Goal: Information Seeking & Learning: Get advice/opinions

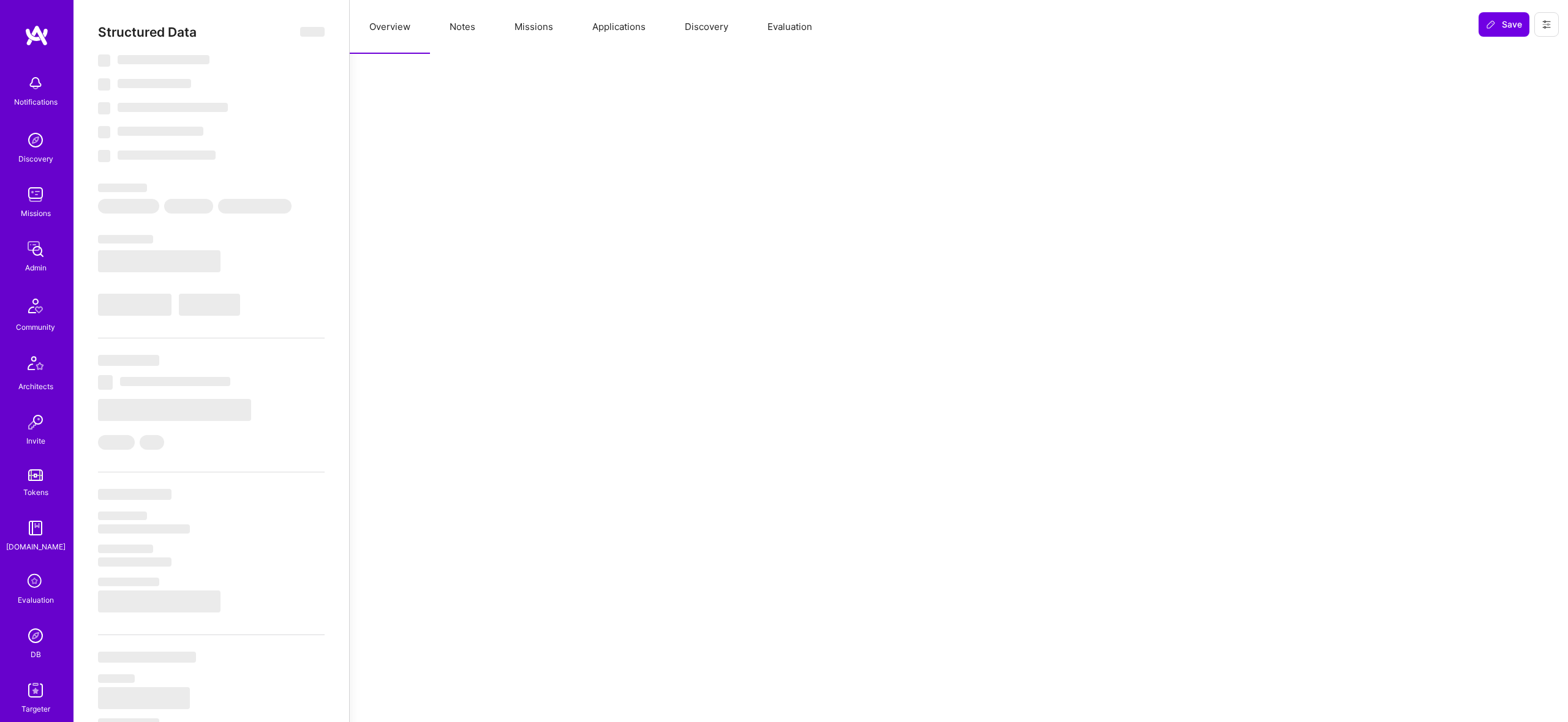
click at [791, 30] on button "Evaluation" at bounding box center [789, 26] width 84 height 54
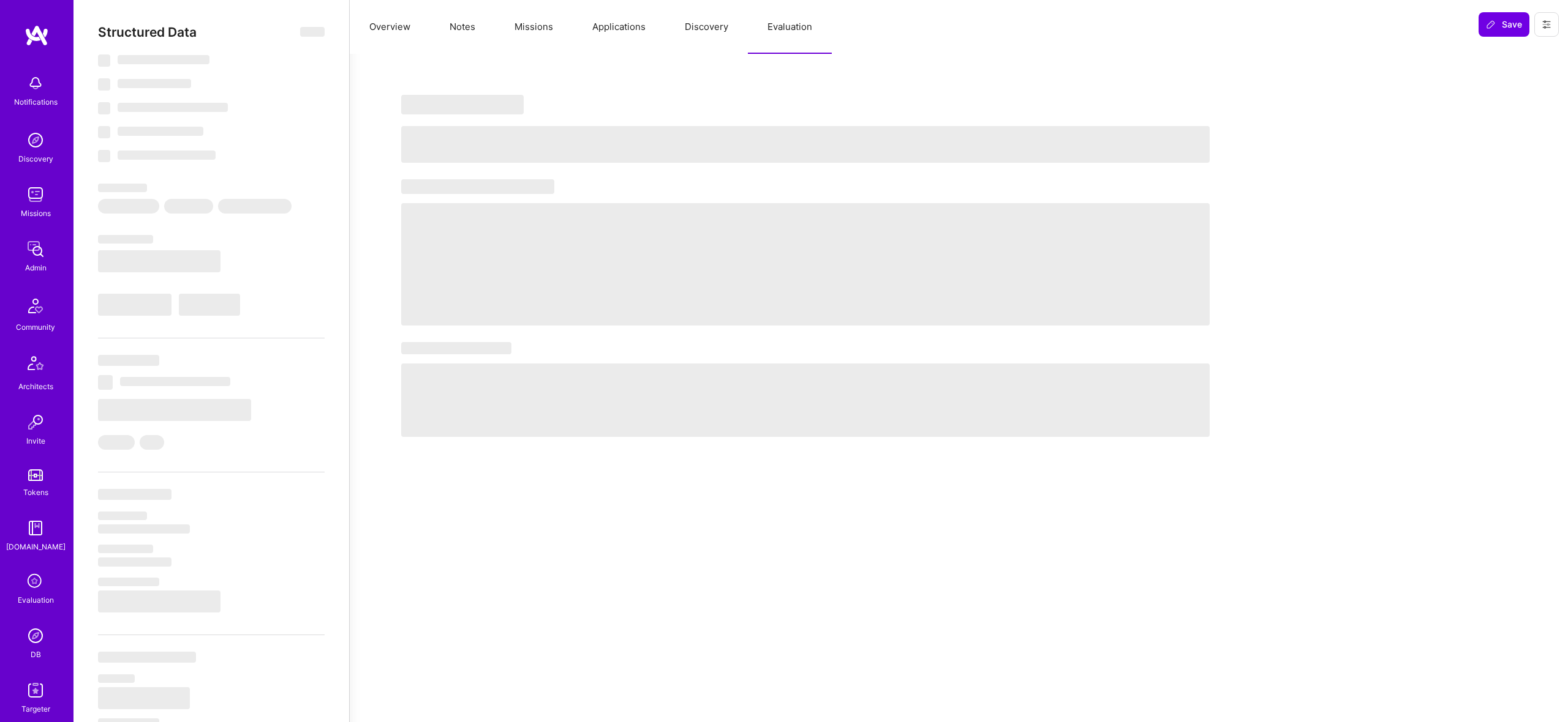
select select "Right Now"
select select "7"
select select "4"
select select "6"
select select "2"
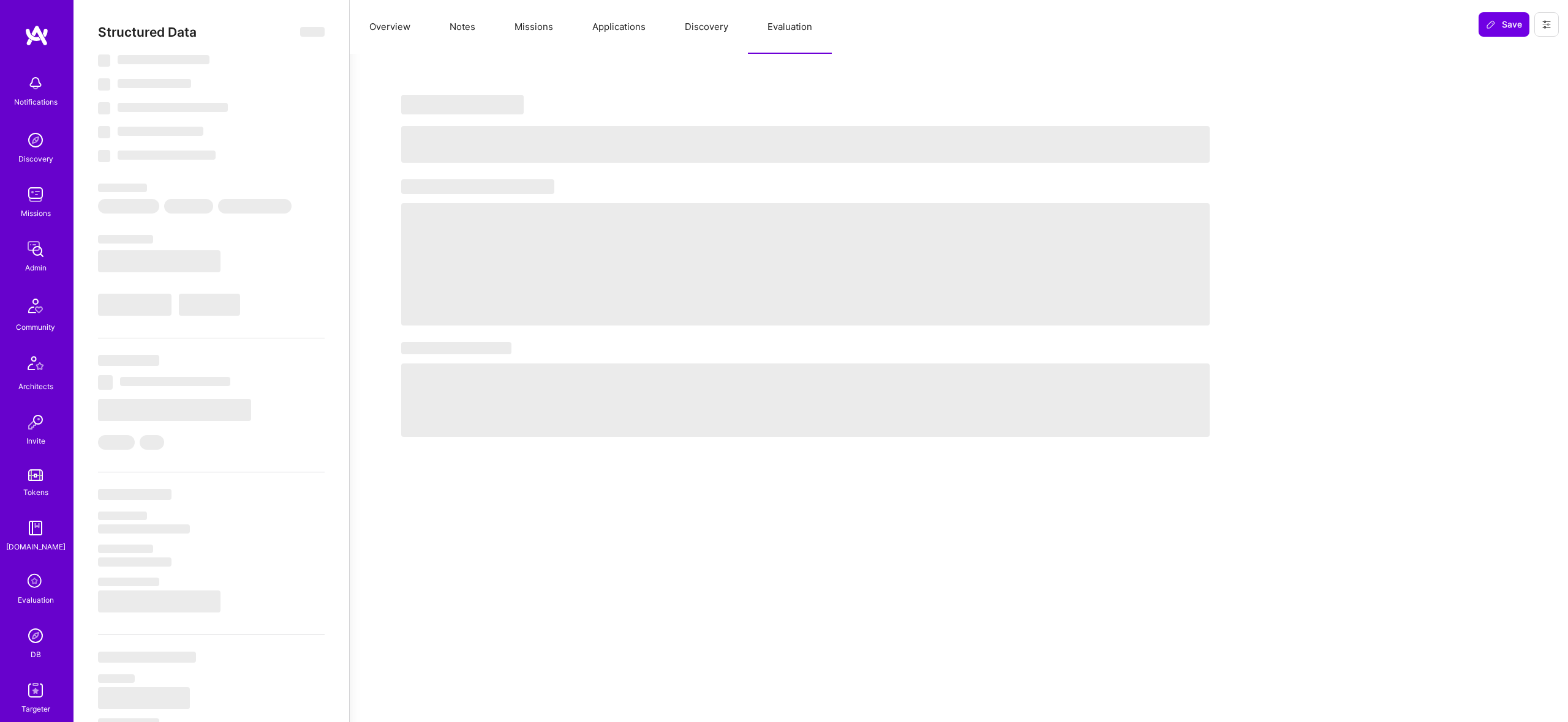
select select "US"
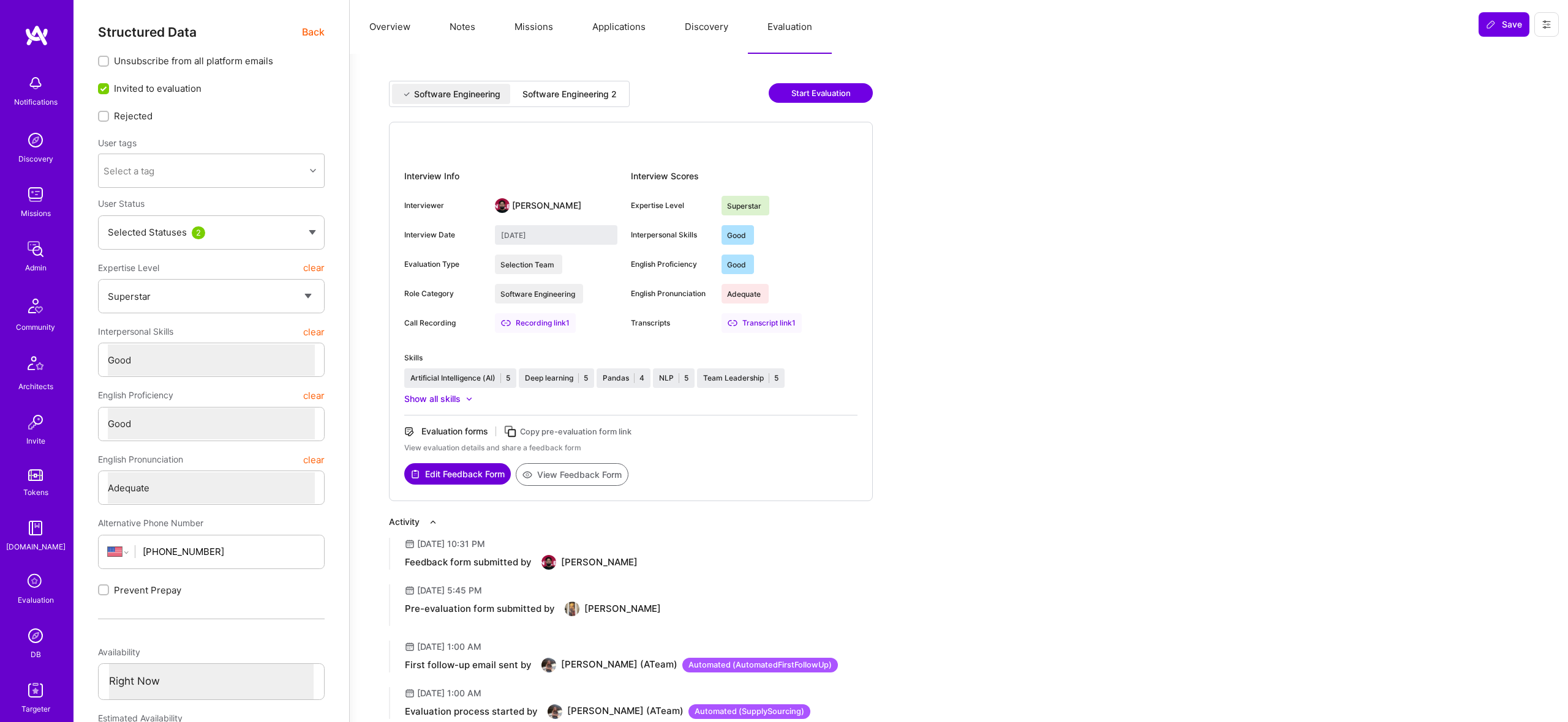
click at [548, 93] on div "Software Engineering 2" at bounding box center [570, 95] width 95 height 13
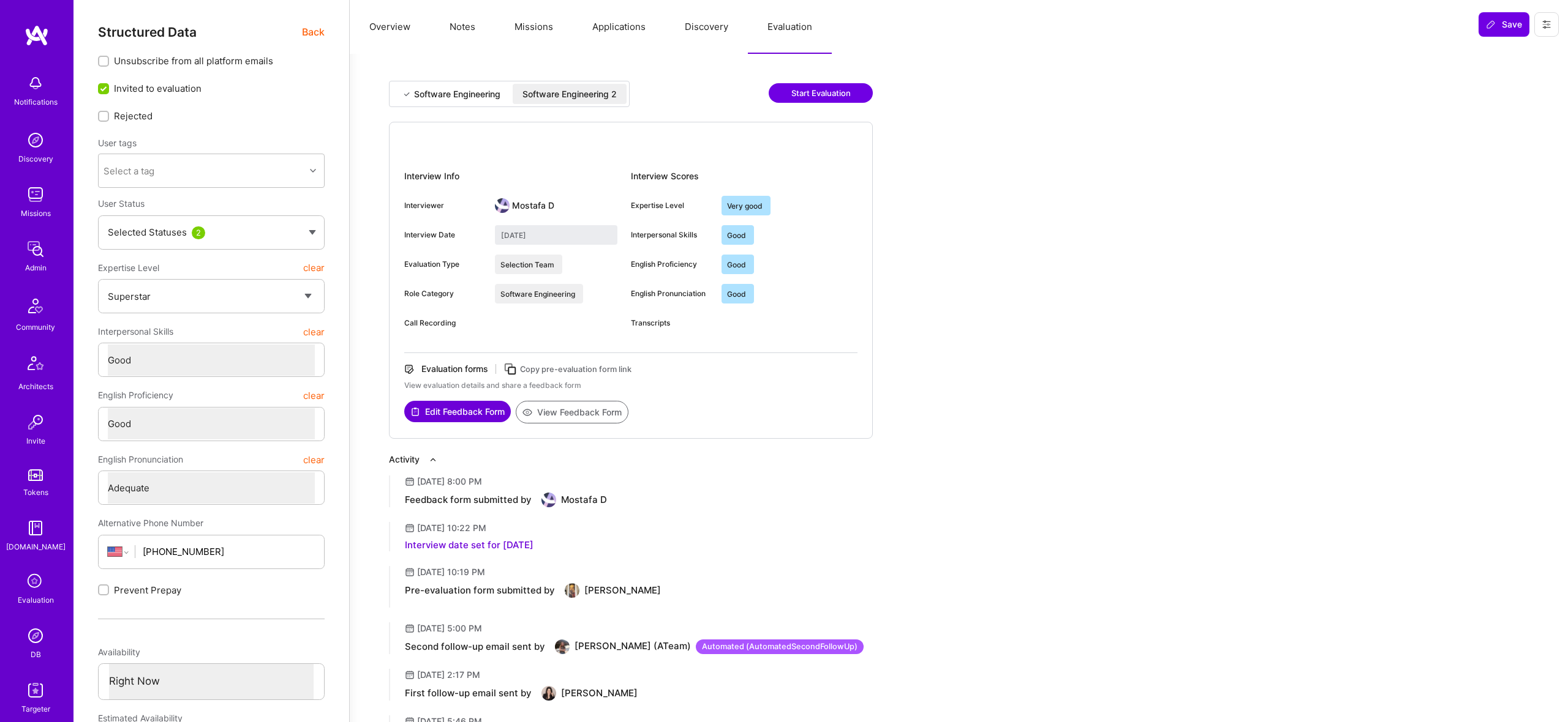
click at [477, 88] on div "Software Engineering" at bounding box center [457, 95] width 86 height 13
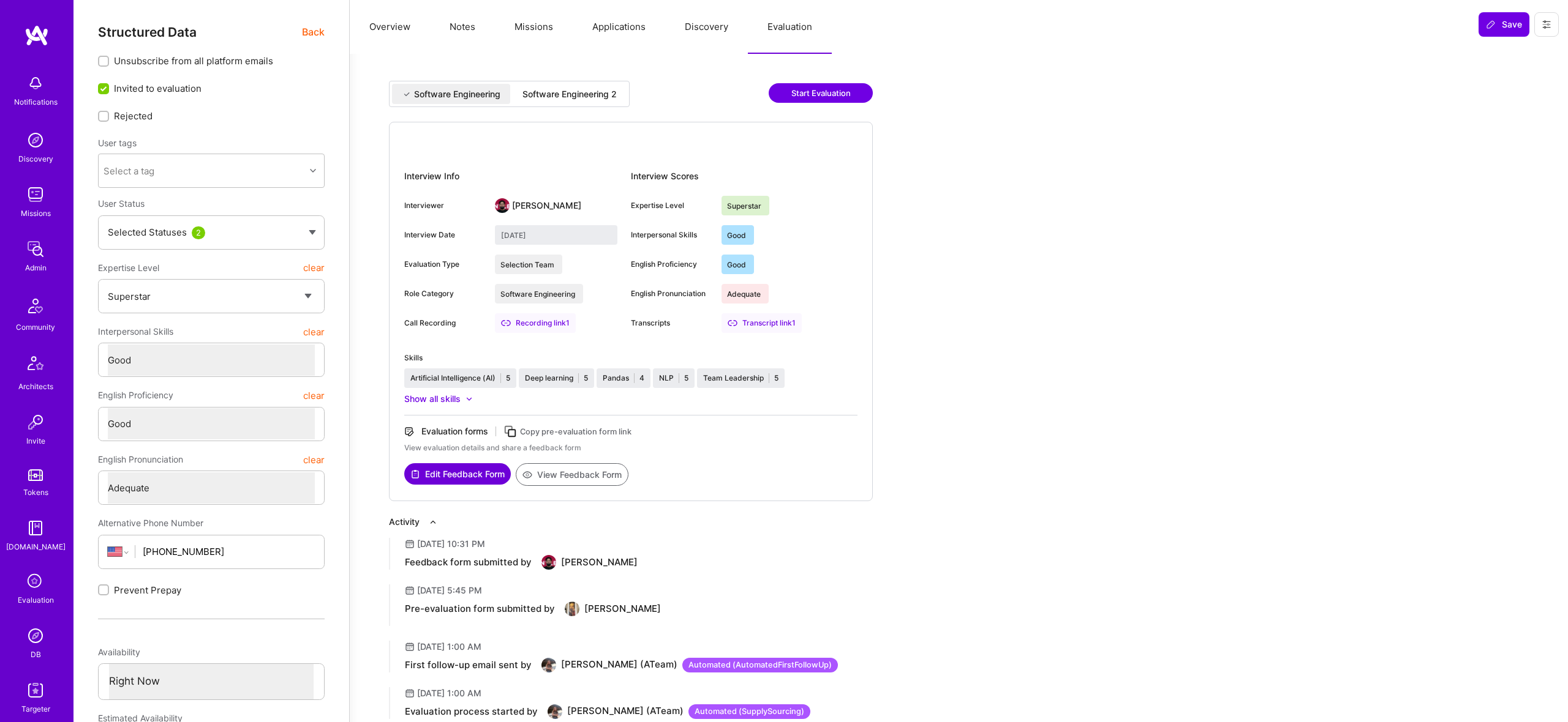
click at [606, 90] on div "Software Engineering 2" at bounding box center [570, 95] width 95 height 13
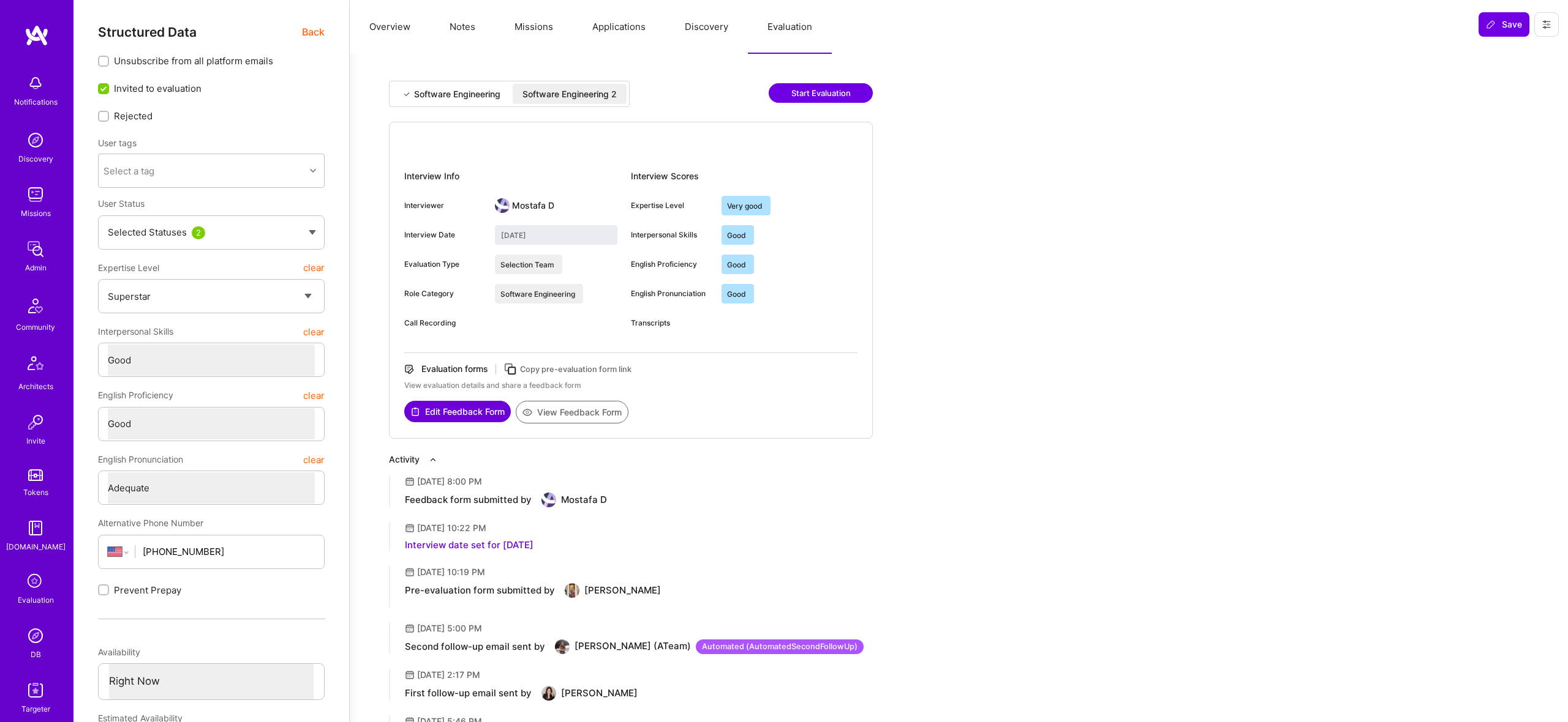
click at [482, 94] on div "Software Engineering" at bounding box center [457, 95] width 86 height 13
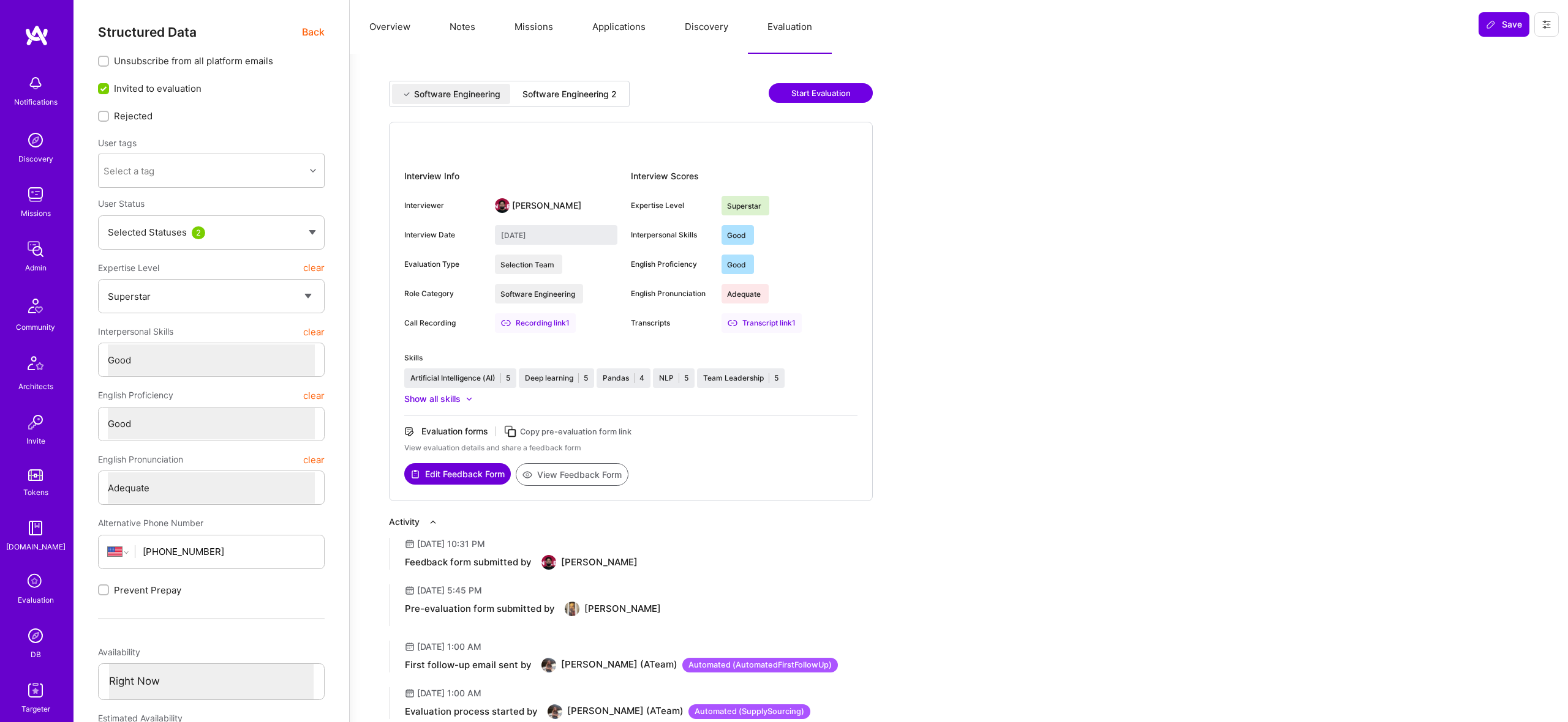
click at [610, 95] on div "Software Engineering 2" at bounding box center [570, 95] width 95 height 13
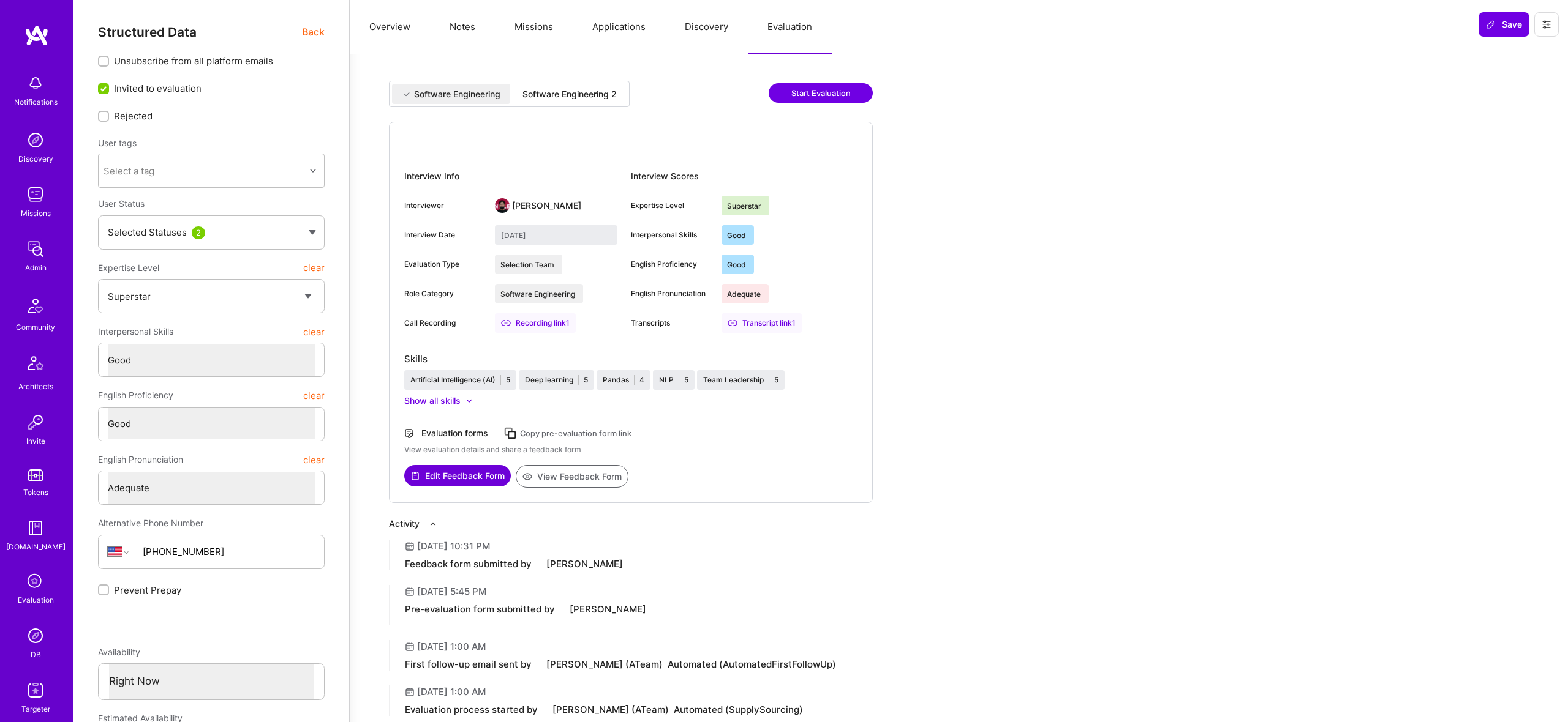
type input "[DATE]"
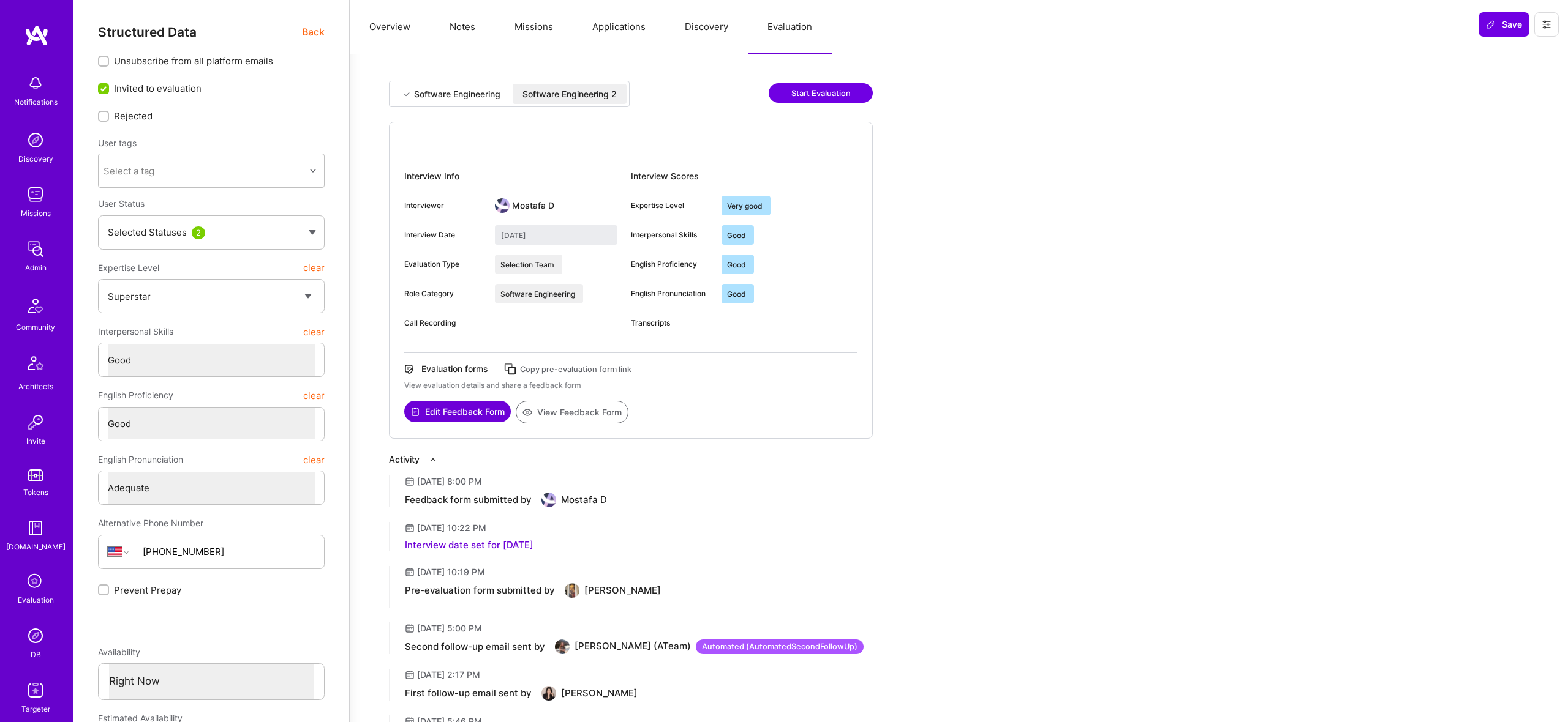
click at [581, 417] on button "View Feedback Form" at bounding box center [572, 412] width 113 height 23
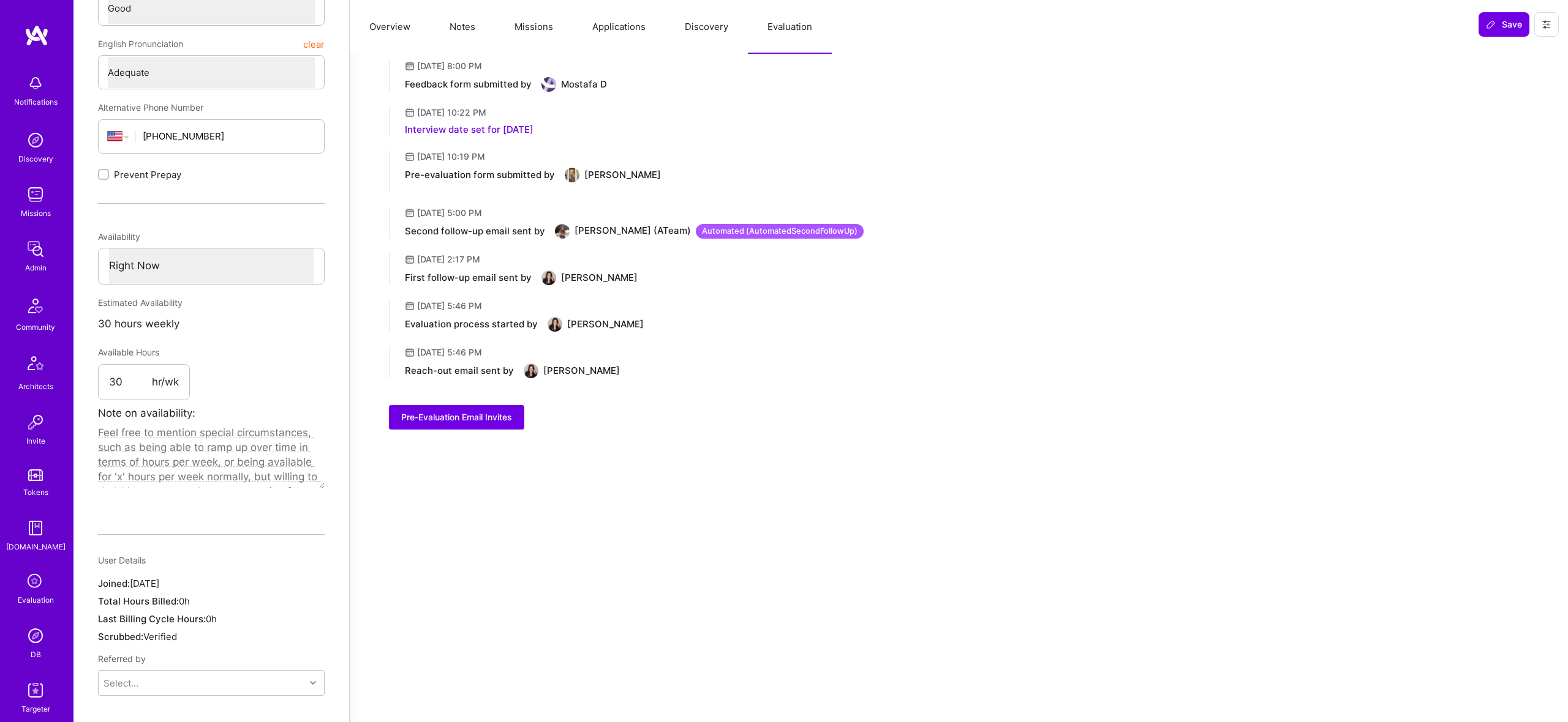
scroll to position [421, 0]
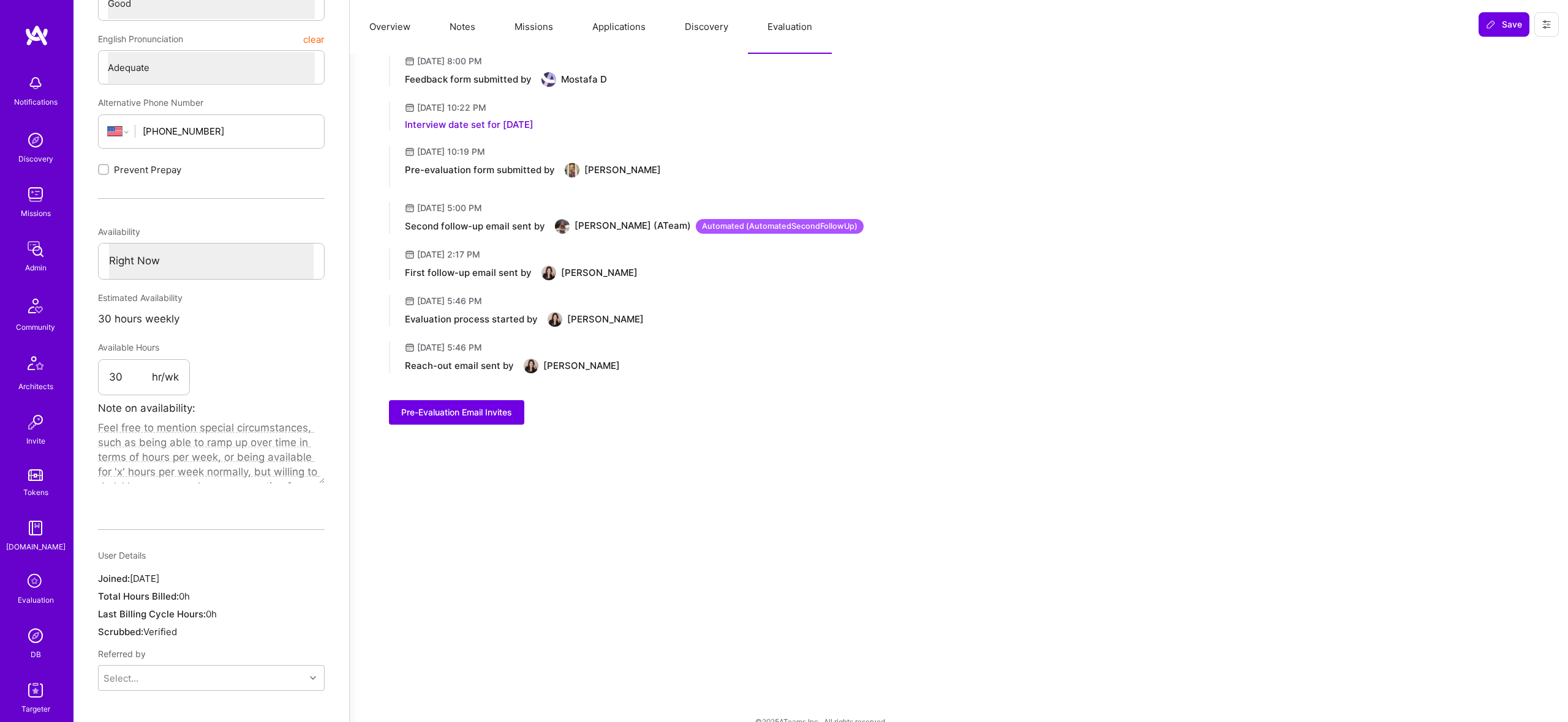
click at [39, 642] on img at bounding box center [35, 636] width 24 height 24
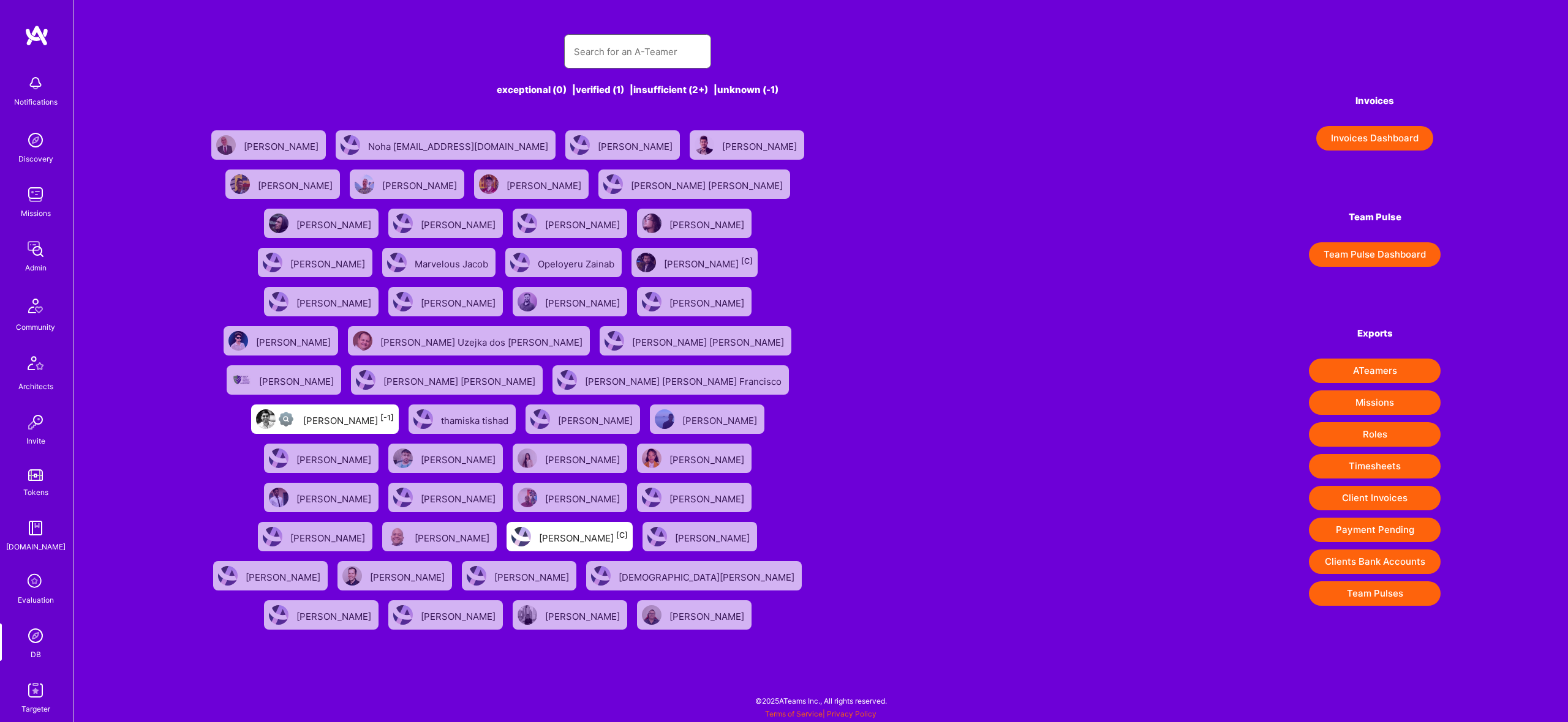
click at [644, 51] on input "text" at bounding box center [638, 51] width 127 height 31
type input "corte"
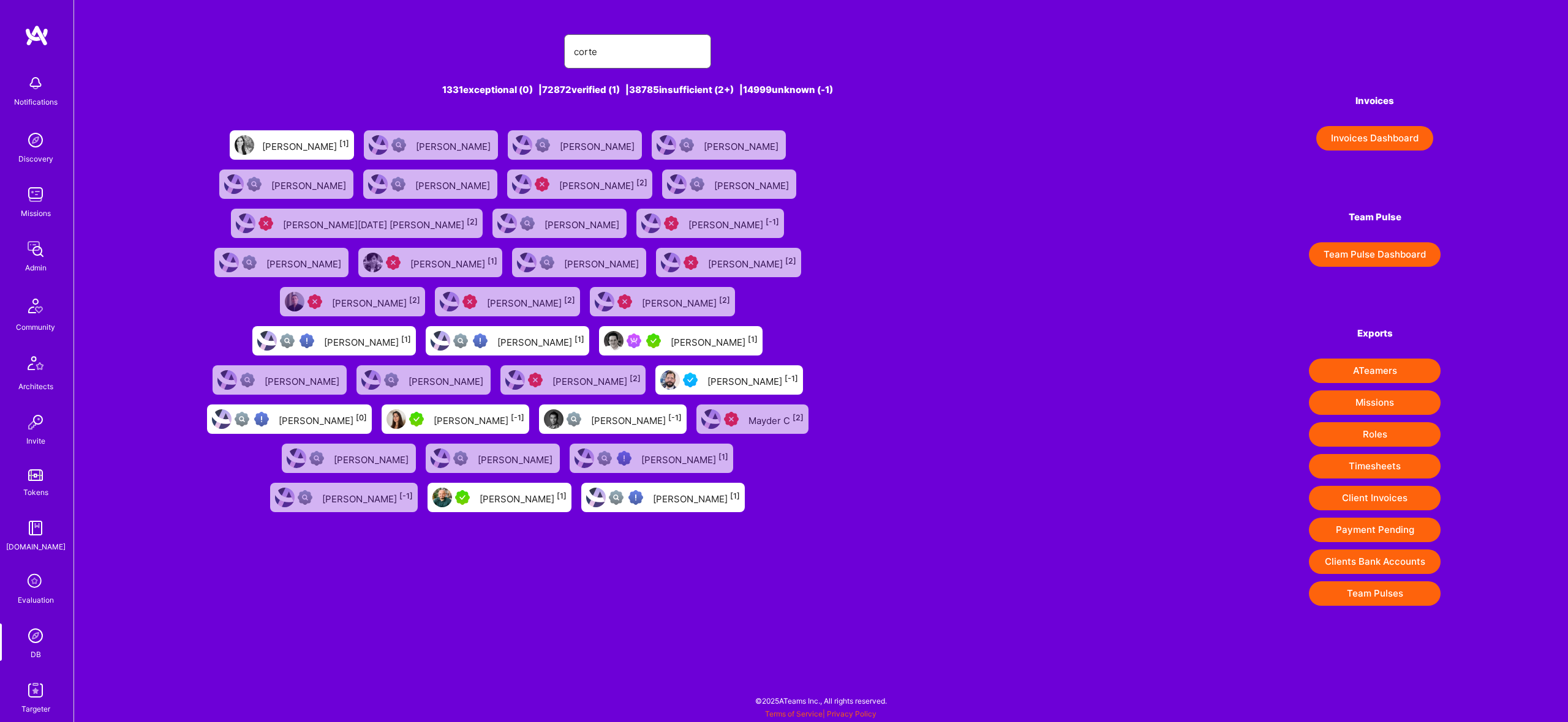
drag, startPoint x: 644, startPoint y: 51, endPoint x: 537, endPoint y: 49, distance: 107.0
click at [537, 49] on div "corte" at bounding box center [638, 51] width 873 height 34
click at [340, 152] on div "[PERSON_NAME] [1]" at bounding box center [306, 145] width 87 height 16
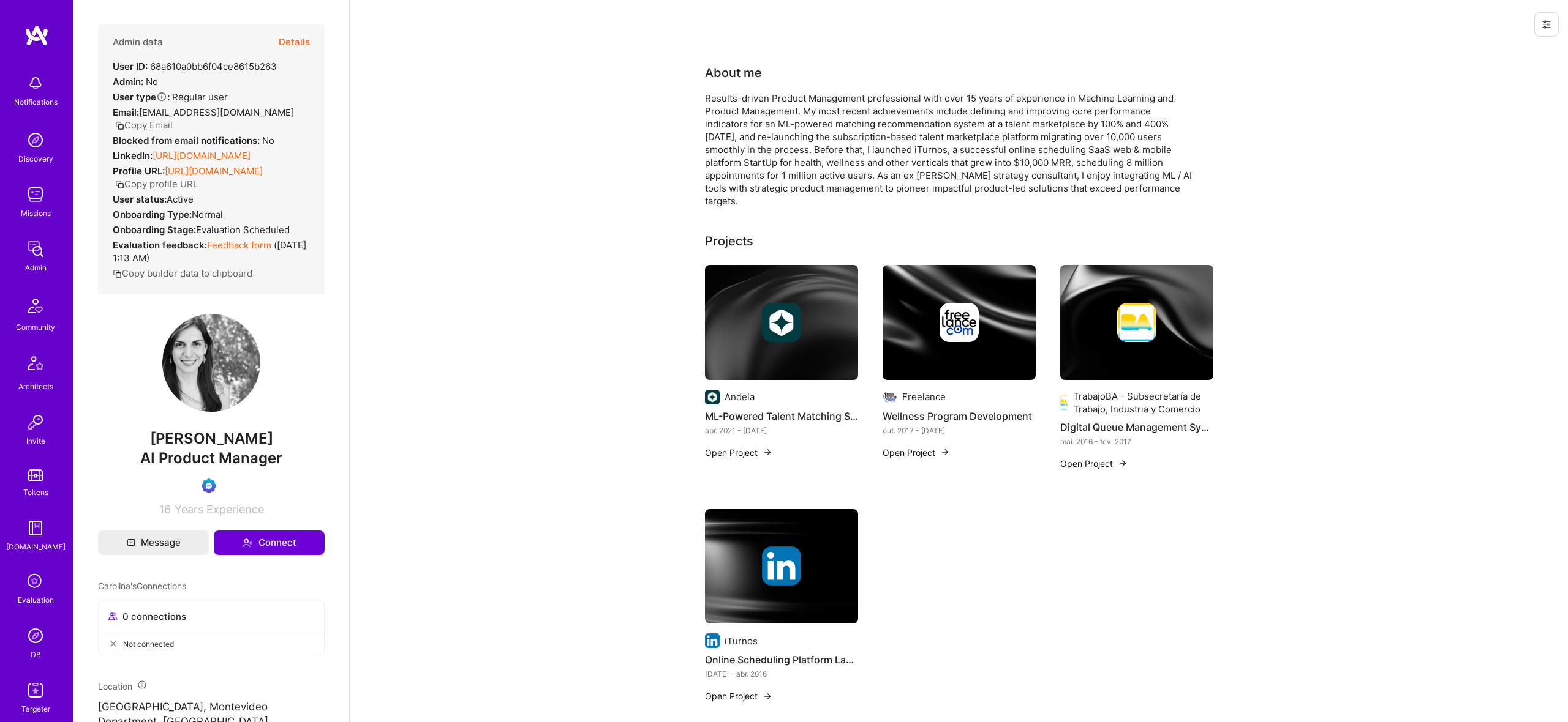
scroll to position [1, 0]
click at [802, 284] on img at bounding box center [782, 322] width 153 height 115
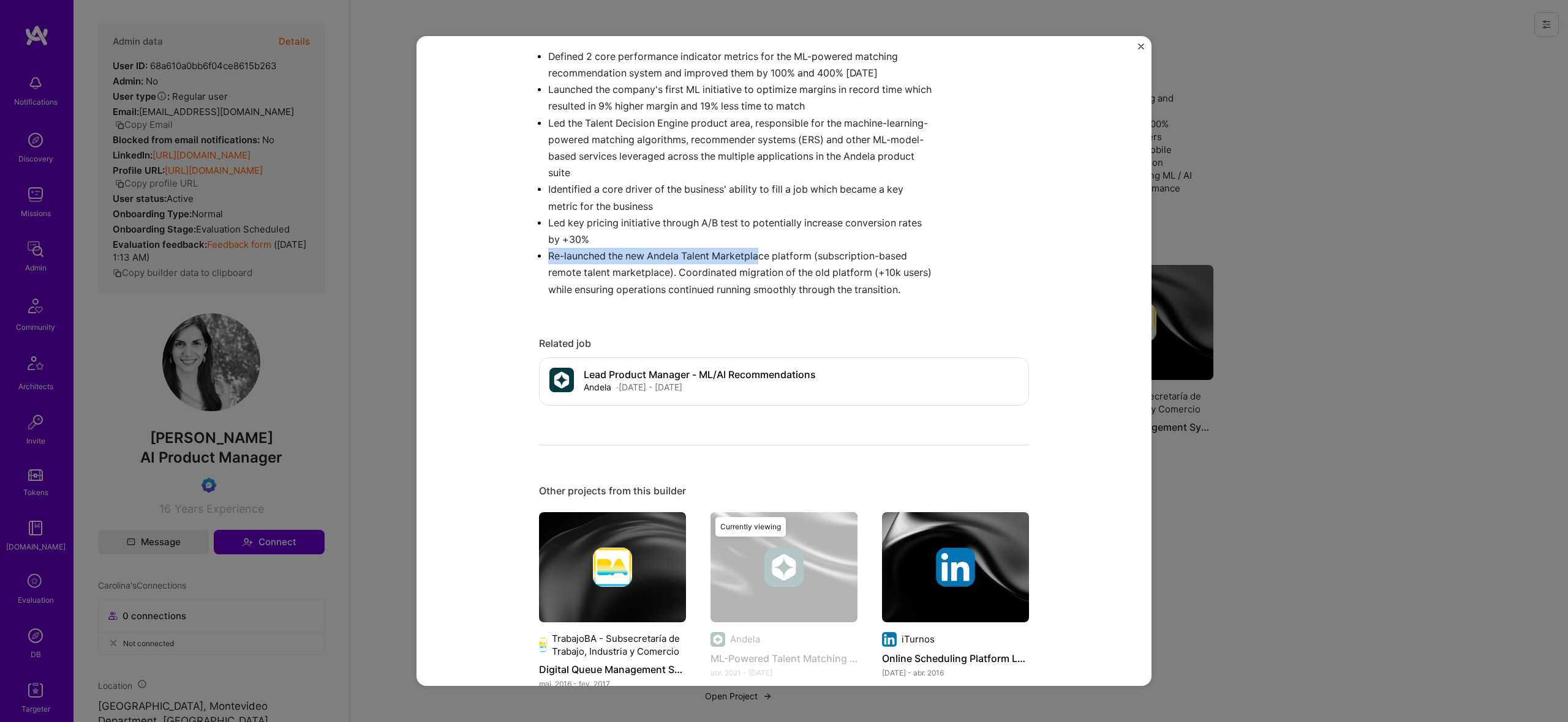
scroll to position [643, 0]
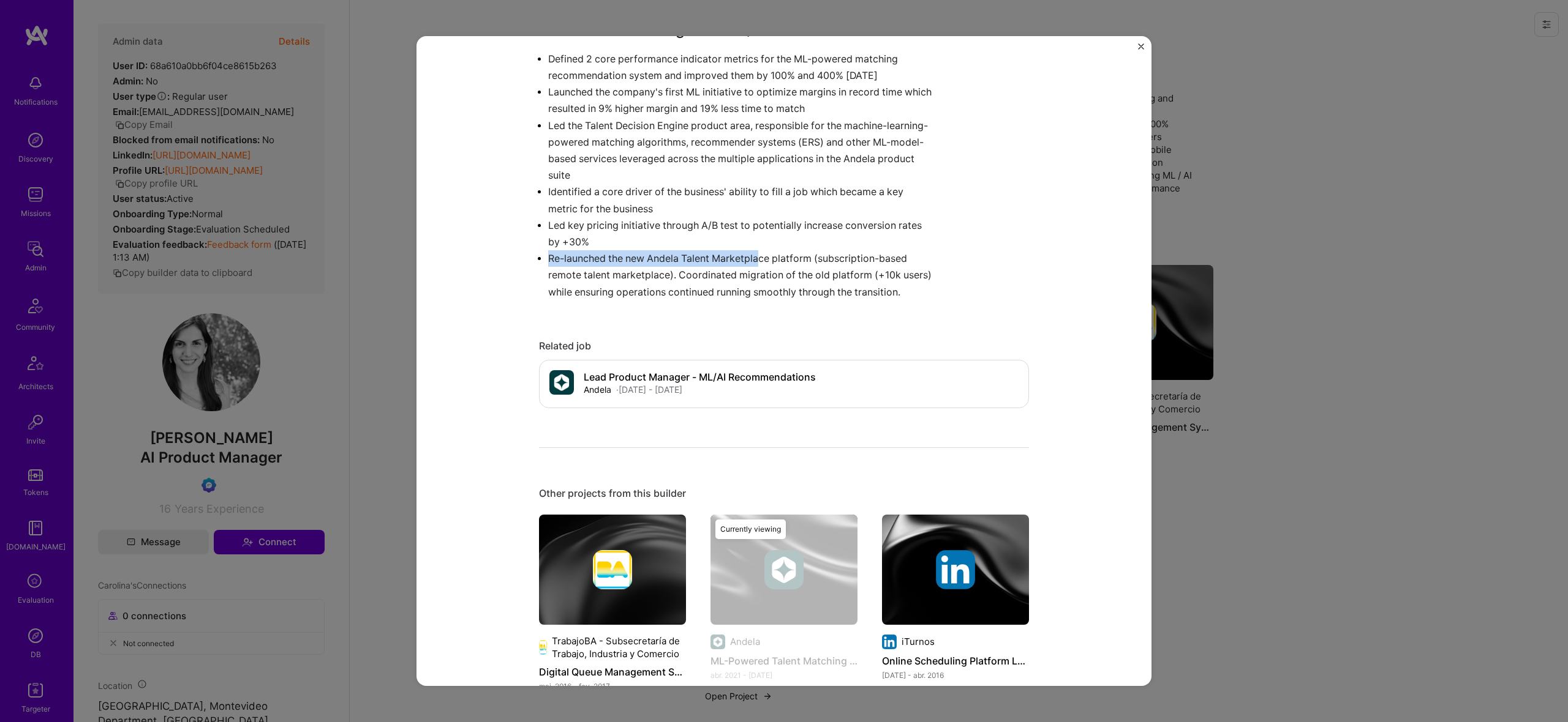
drag, startPoint x: 656, startPoint y: 239, endPoint x: 762, endPoint y: 257, distance: 107.5
click at [762, 256] on ul "Defined 2 core performance indicator metrics for the ML-powered matching recomm…" at bounding box center [738, 175] width 398 height 250
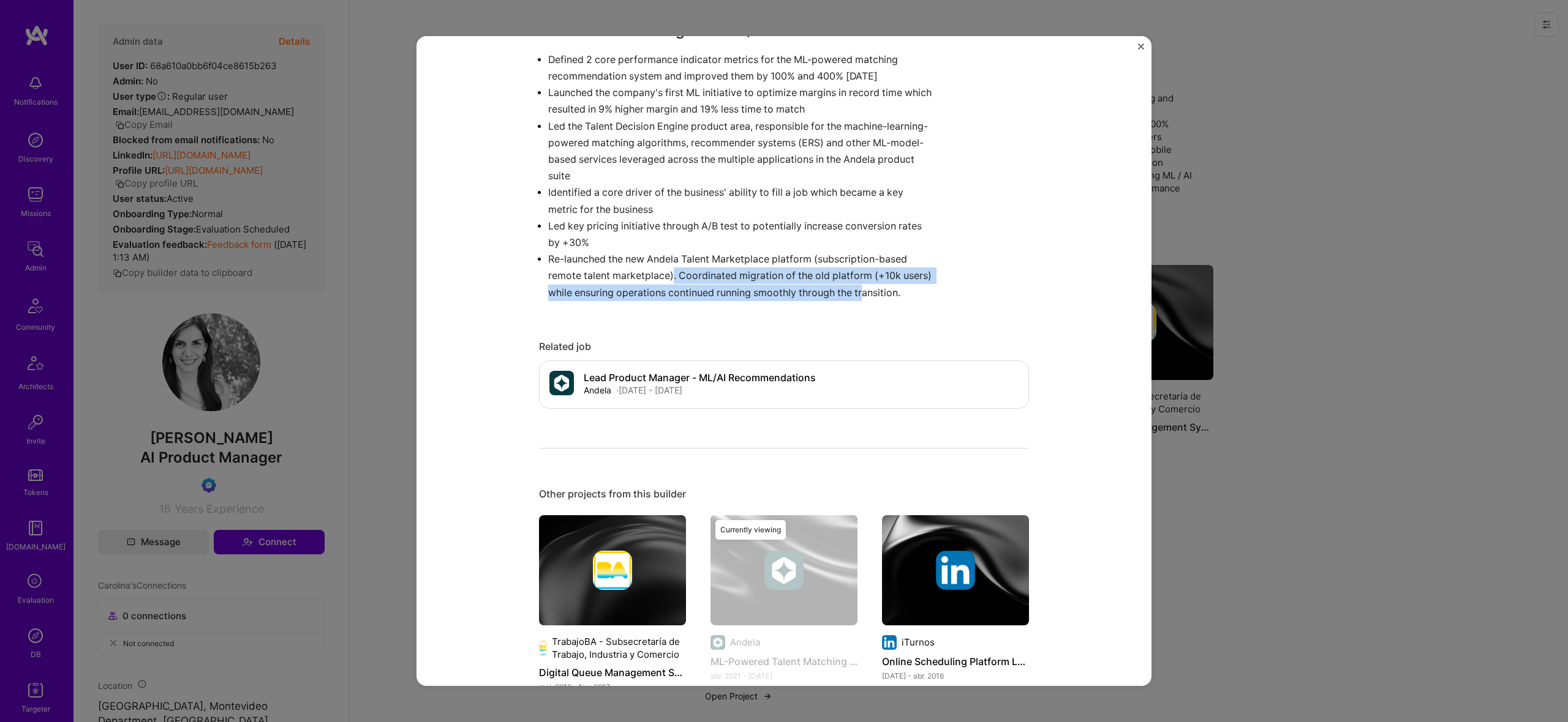
drag, startPoint x: 672, startPoint y: 275, endPoint x: 933, endPoint y: 289, distance: 261.4
click at [869, 288] on p "Re-launched the new Andela Talent Marketplace platform (subscription-based remo…" at bounding box center [743, 276] width 389 height 50
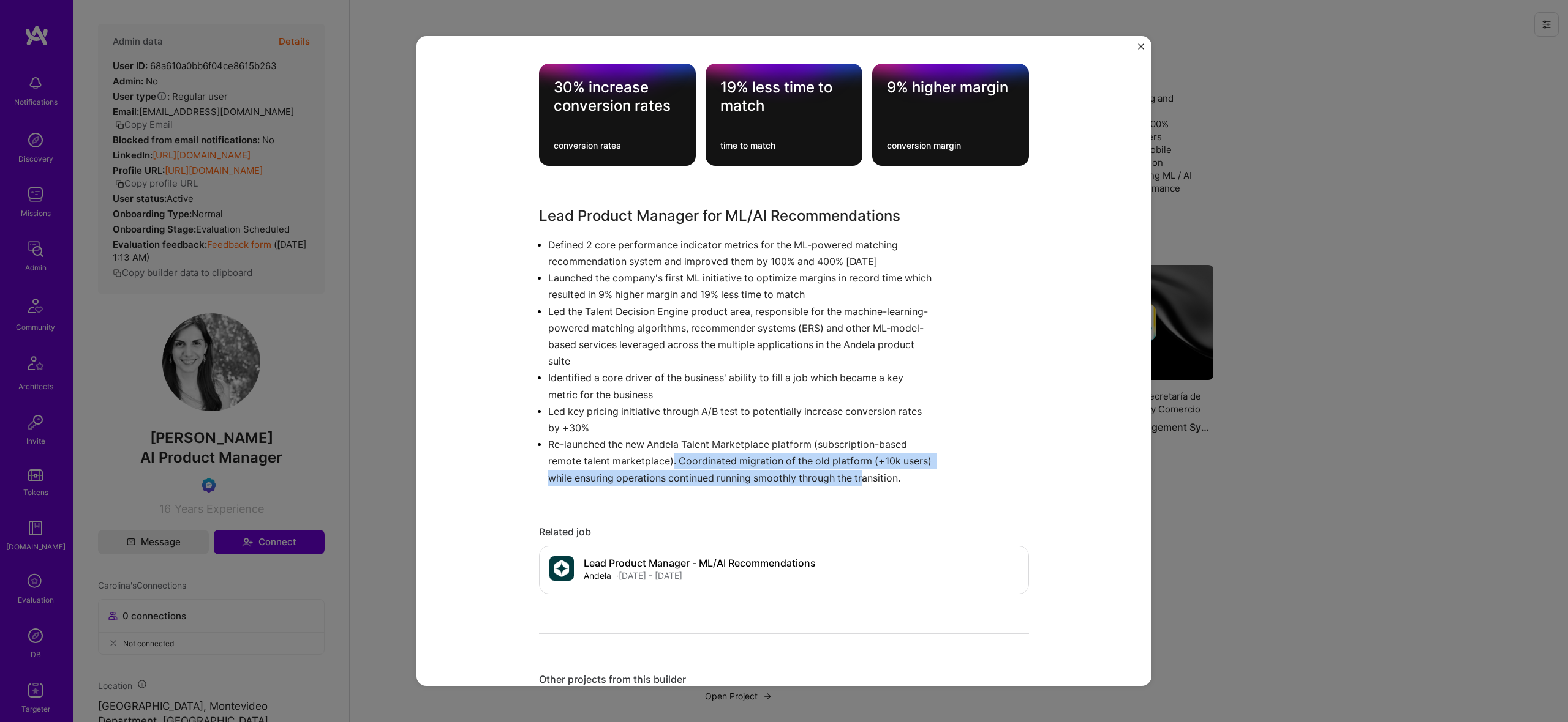
scroll to position [462, 0]
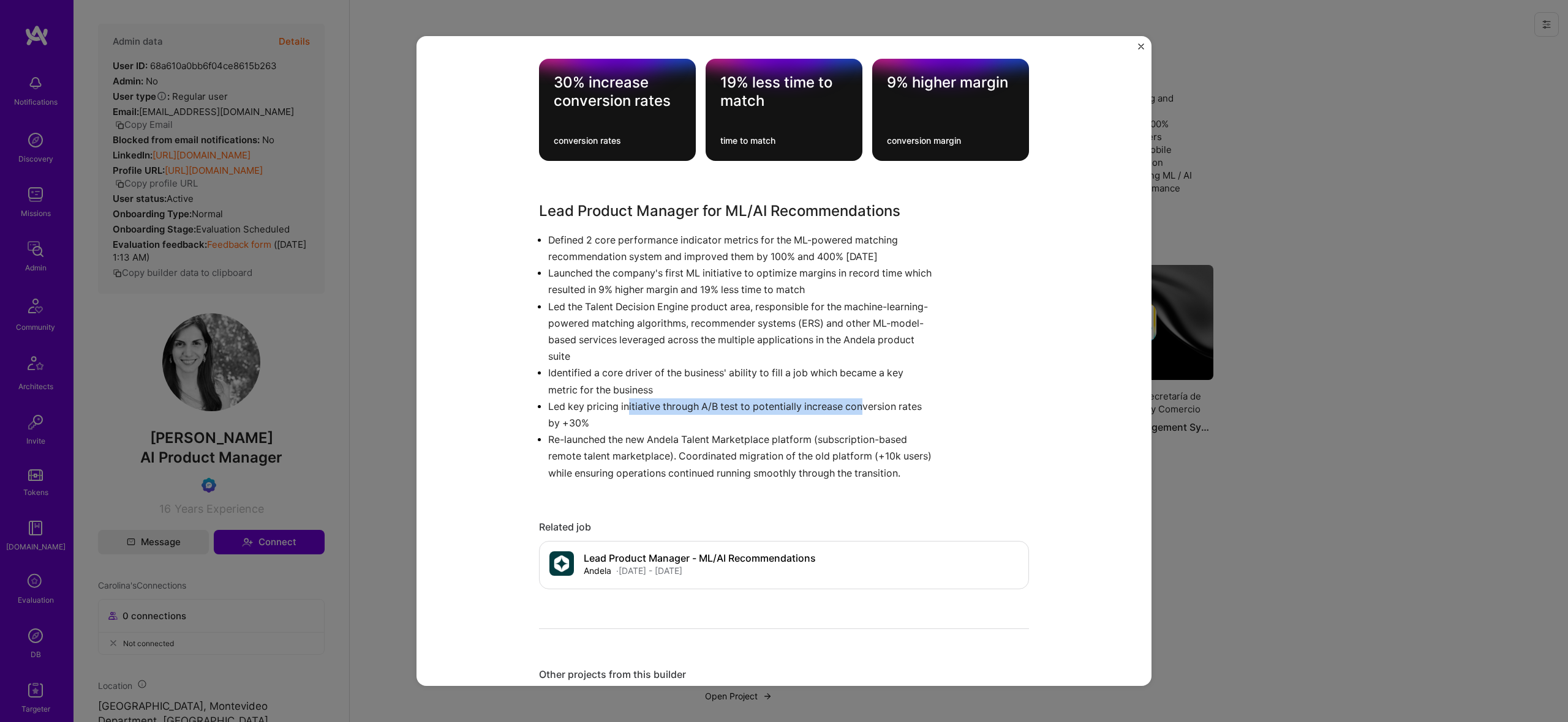
drag, startPoint x: 629, startPoint y: 406, endPoint x: 865, endPoint y: 406, distance: 236.0
click at [865, 406] on p "Led key pricing initiative through A/B test to potentially increase conversion …" at bounding box center [743, 415] width 389 height 33
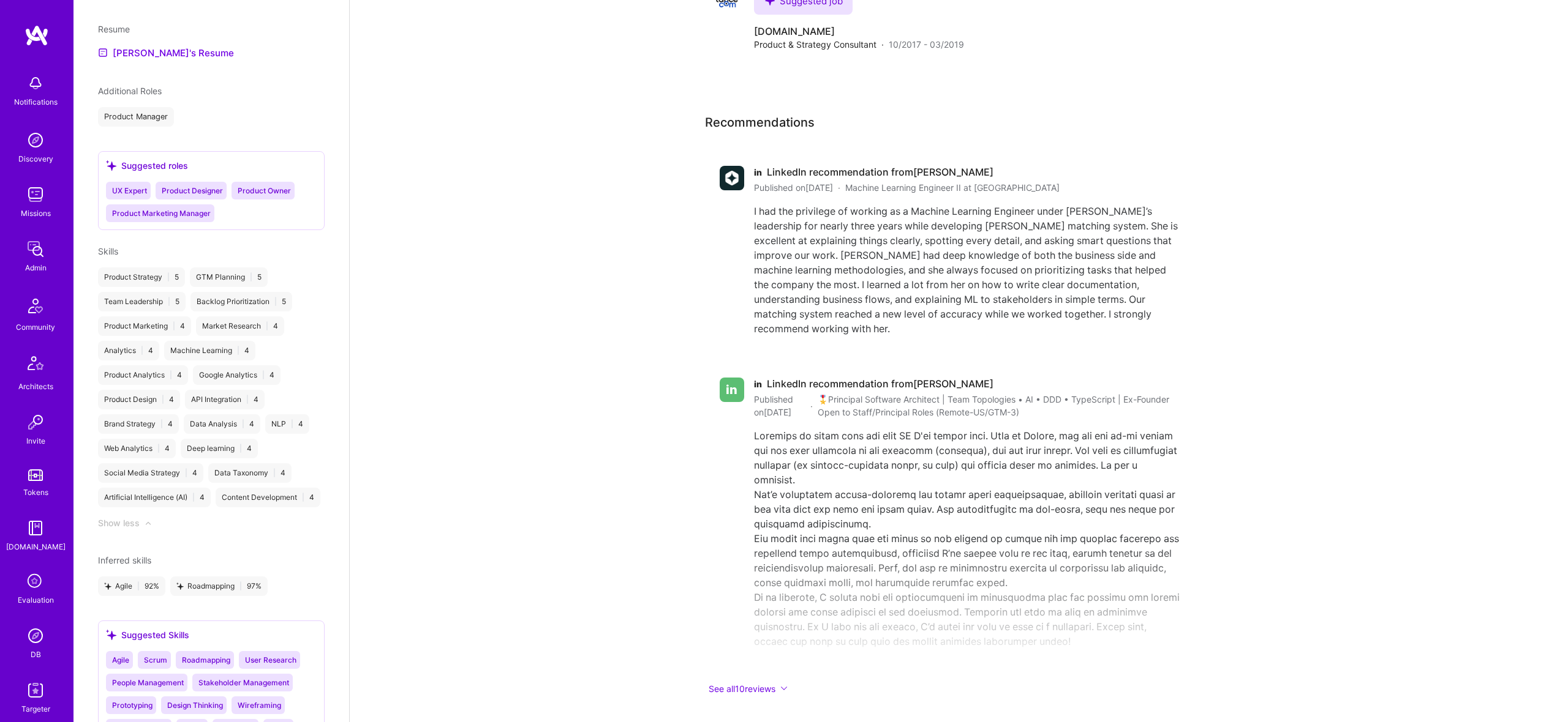
scroll to position [922, 0]
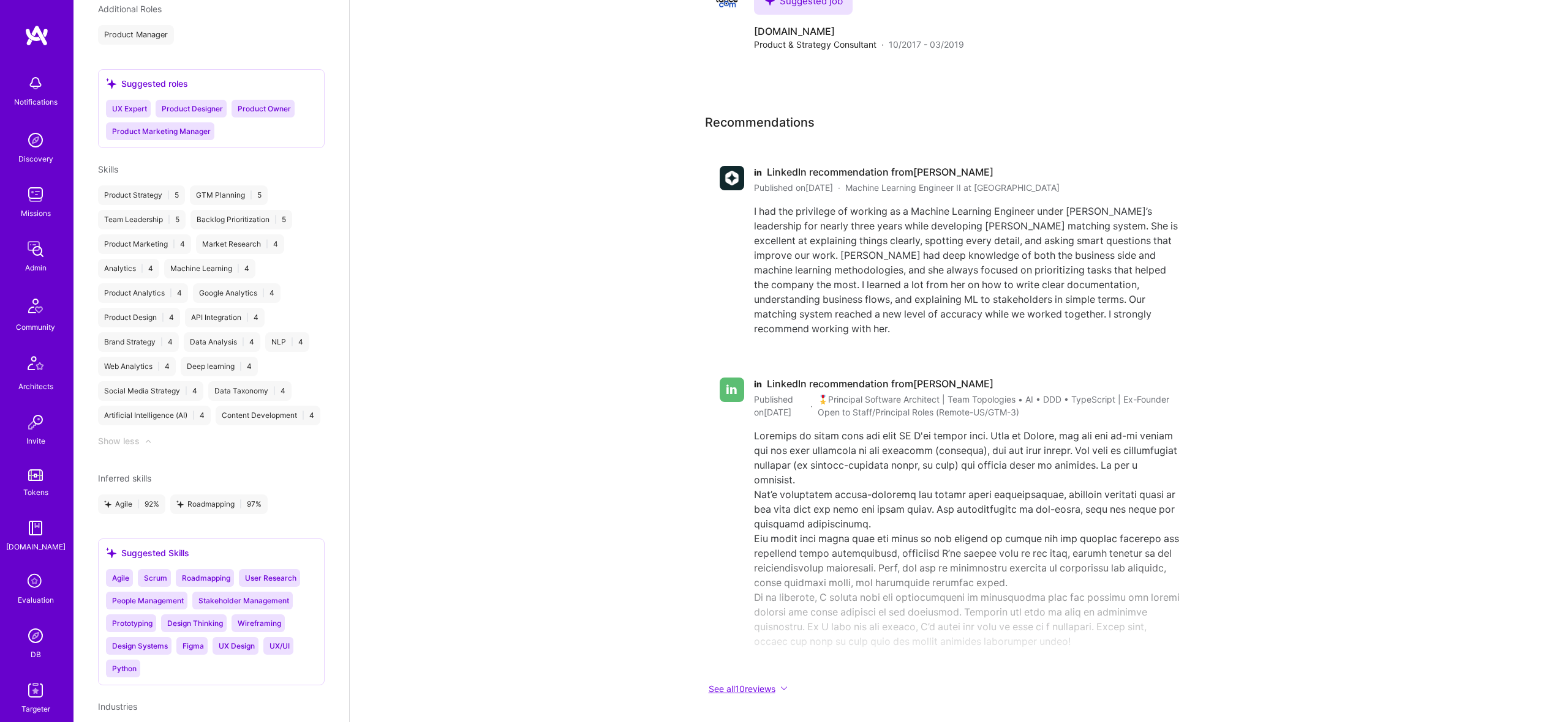
click at [759, 682] on button "See all 10 reviews" at bounding box center [950, 689] width 490 height 14
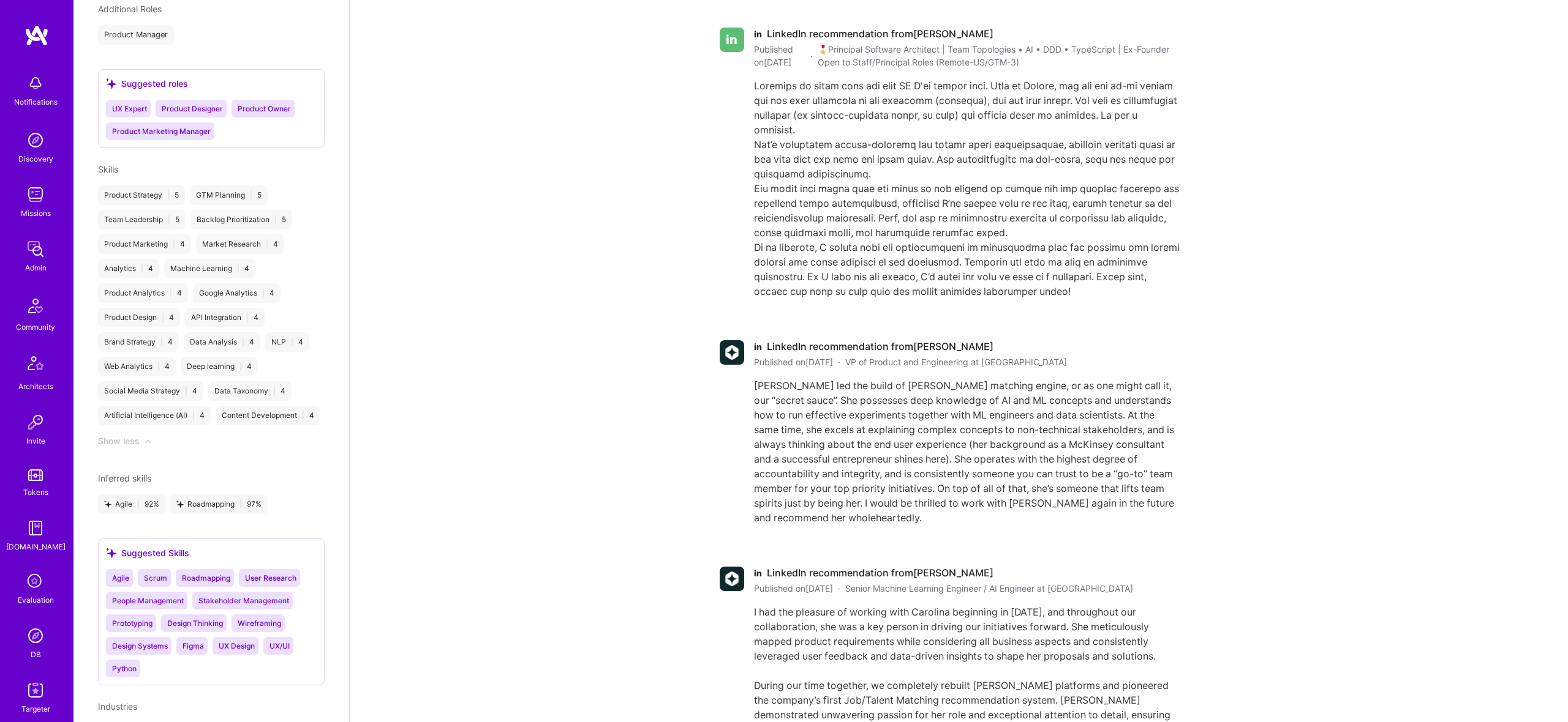
scroll to position [2529, 0]
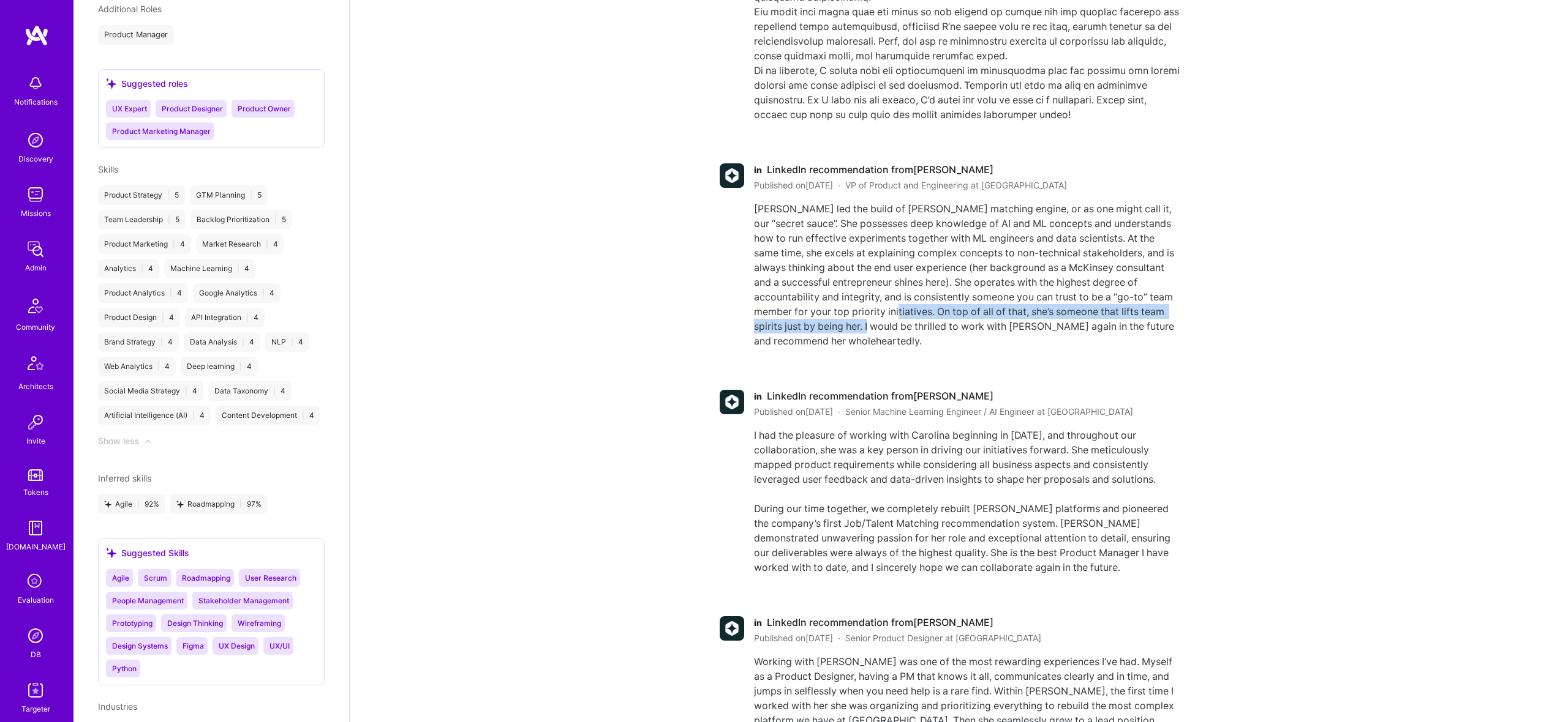
drag, startPoint x: 938, startPoint y: 278, endPoint x: 921, endPoint y: 266, distance: 20.8
click at [919, 299] on div "[PERSON_NAME] led the build of [PERSON_NAME] matching engine, or as one might c…" at bounding box center [967, 275] width 426 height 147
click at [920, 163] on span "LinkedIn recommendation from [PERSON_NAME]" at bounding box center [880, 170] width 227 height 13
drag, startPoint x: 915, startPoint y: 140, endPoint x: 971, endPoint y: 141, distance: 56.0
click at [971, 163] on span "LinkedIn recommendation from [PERSON_NAME]" at bounding box center [880, 170] width 227 height 13
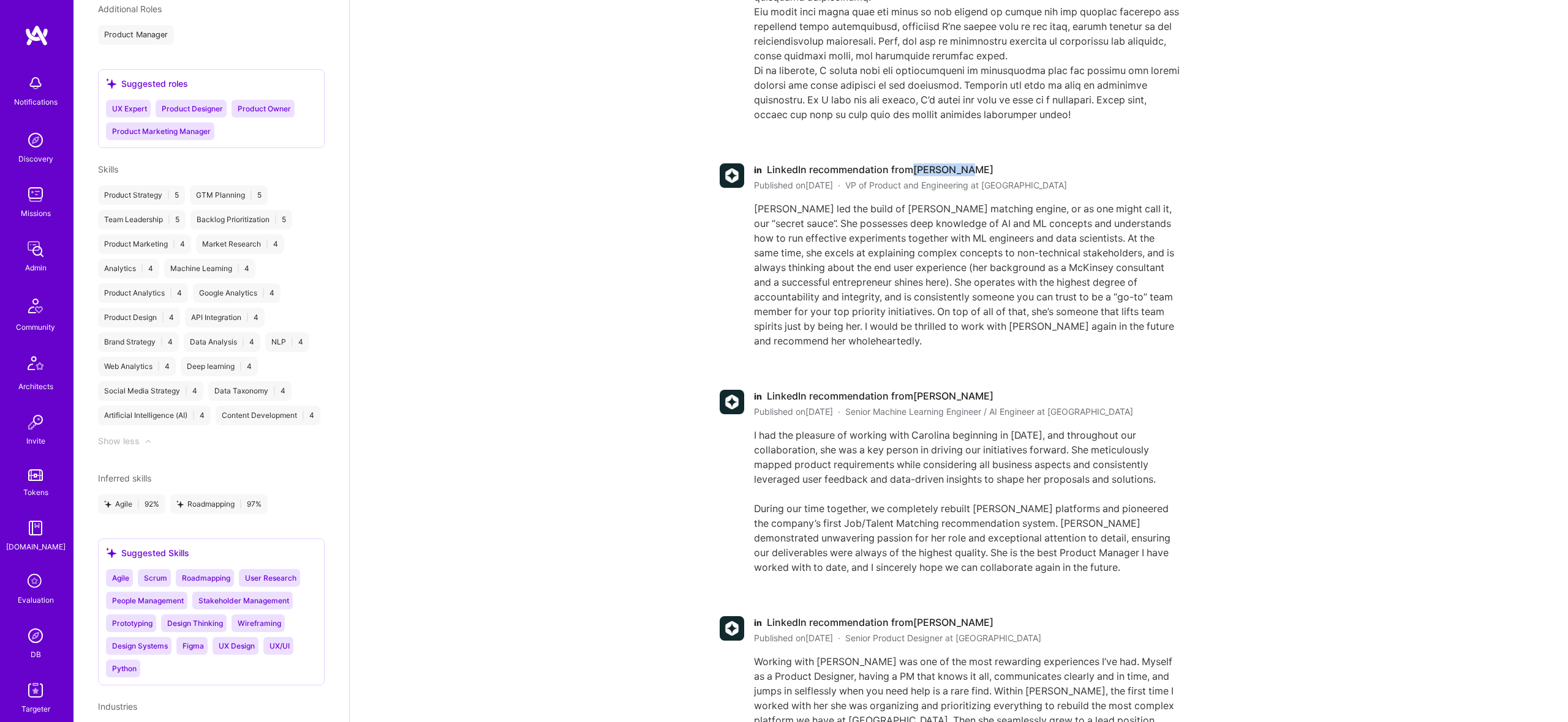
copy span "[PERSON_NAME]"
